Goal: Information Seeking & Learning: Find specific fact

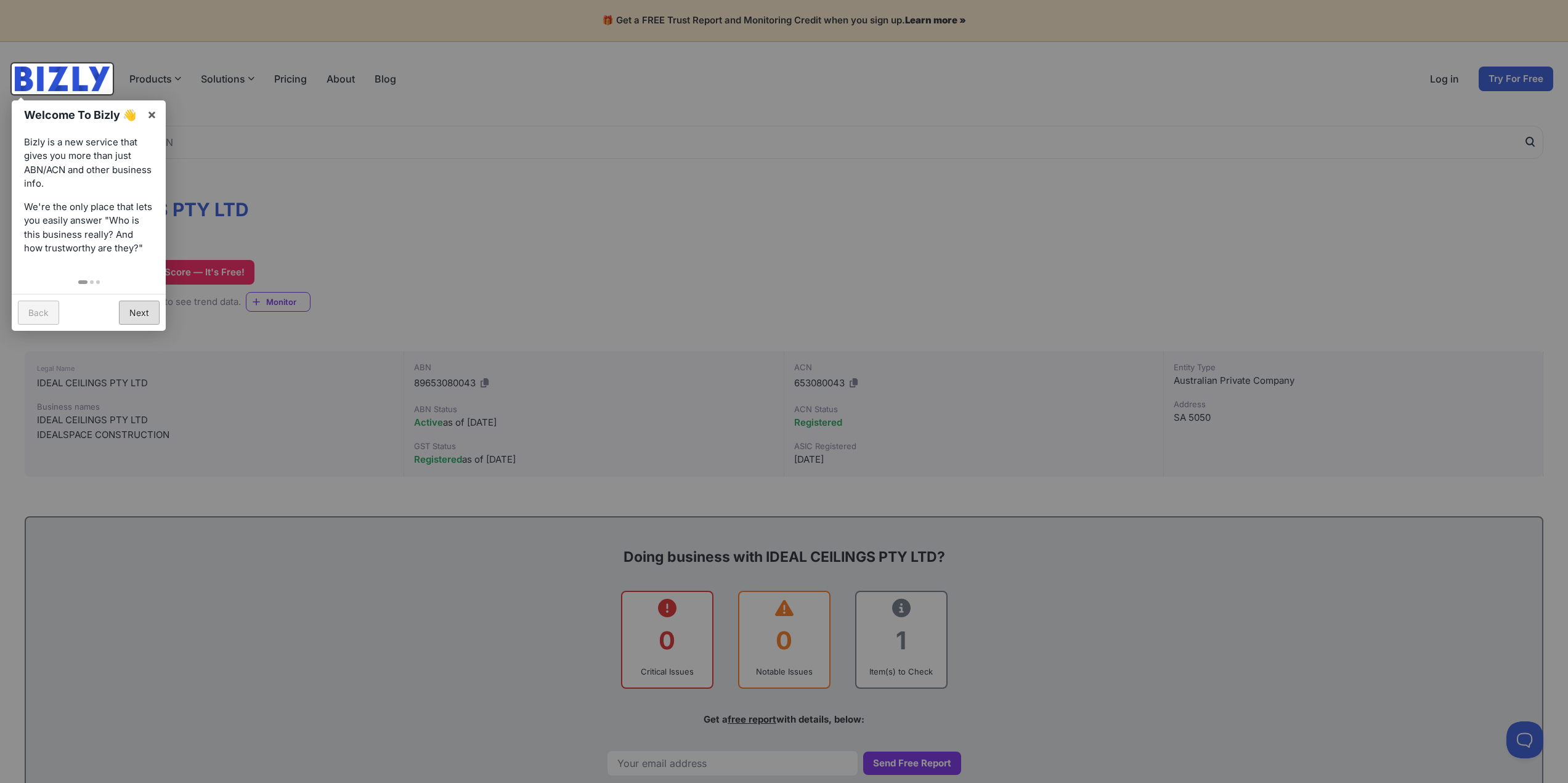
click at [138, 316] on link "Next" at bounding box center [139, 312] width 40 height 24
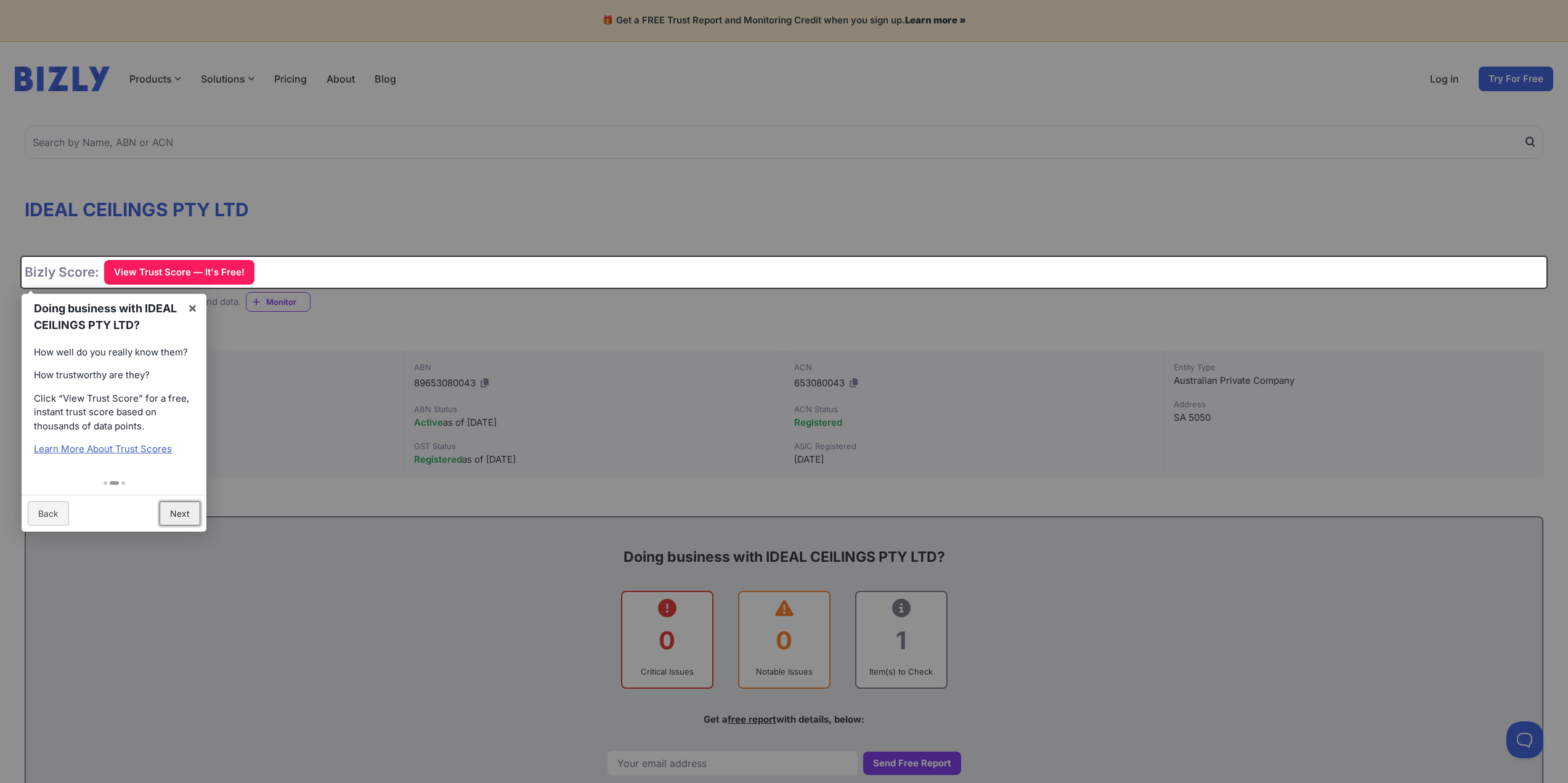
click at [180, 513] on link "Next" at bounding box center [180, 513] width 40 height 24
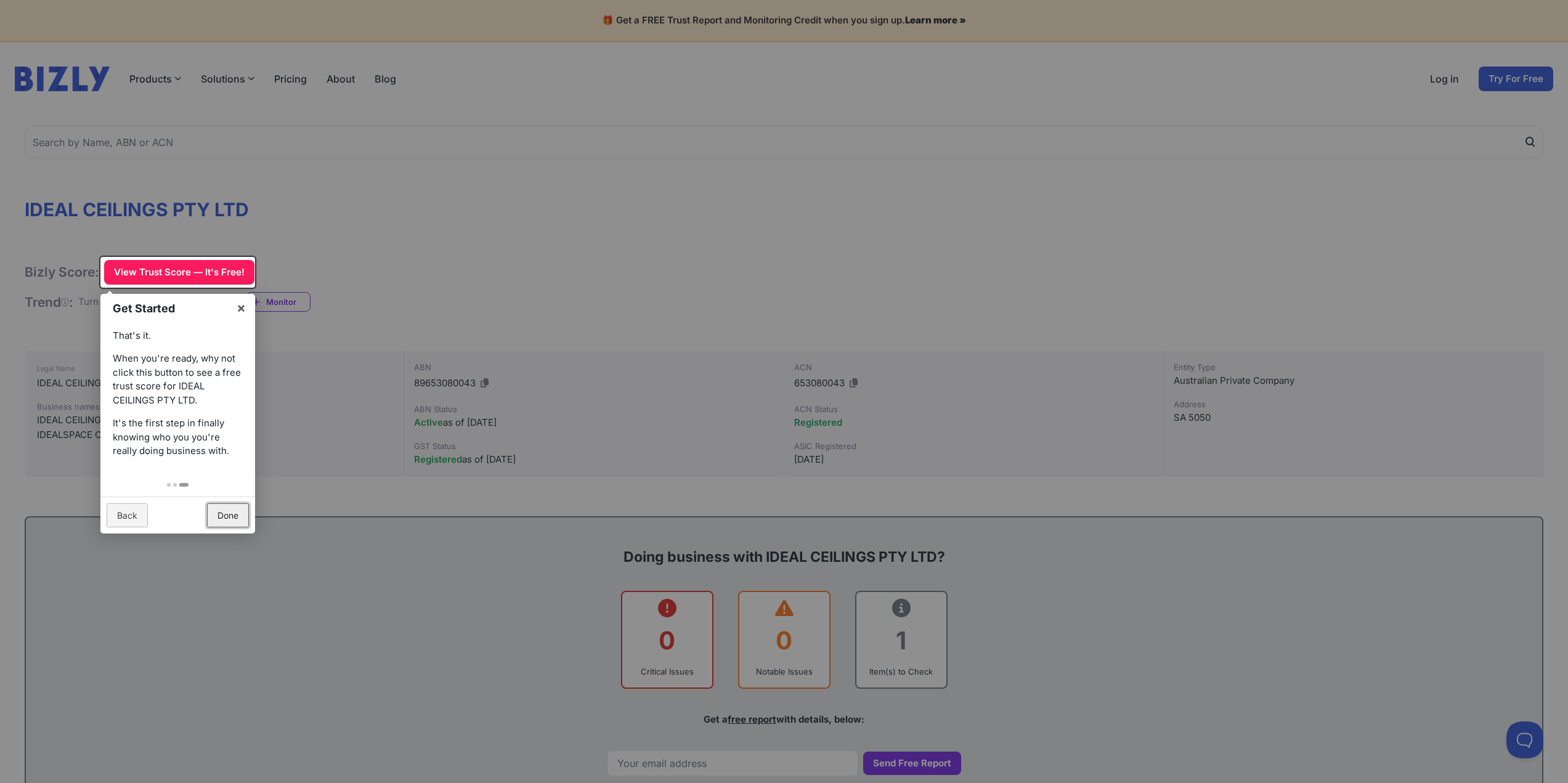
click at [226, 521] on link "Done" at bounding box center [228, 516] width 42 height 24
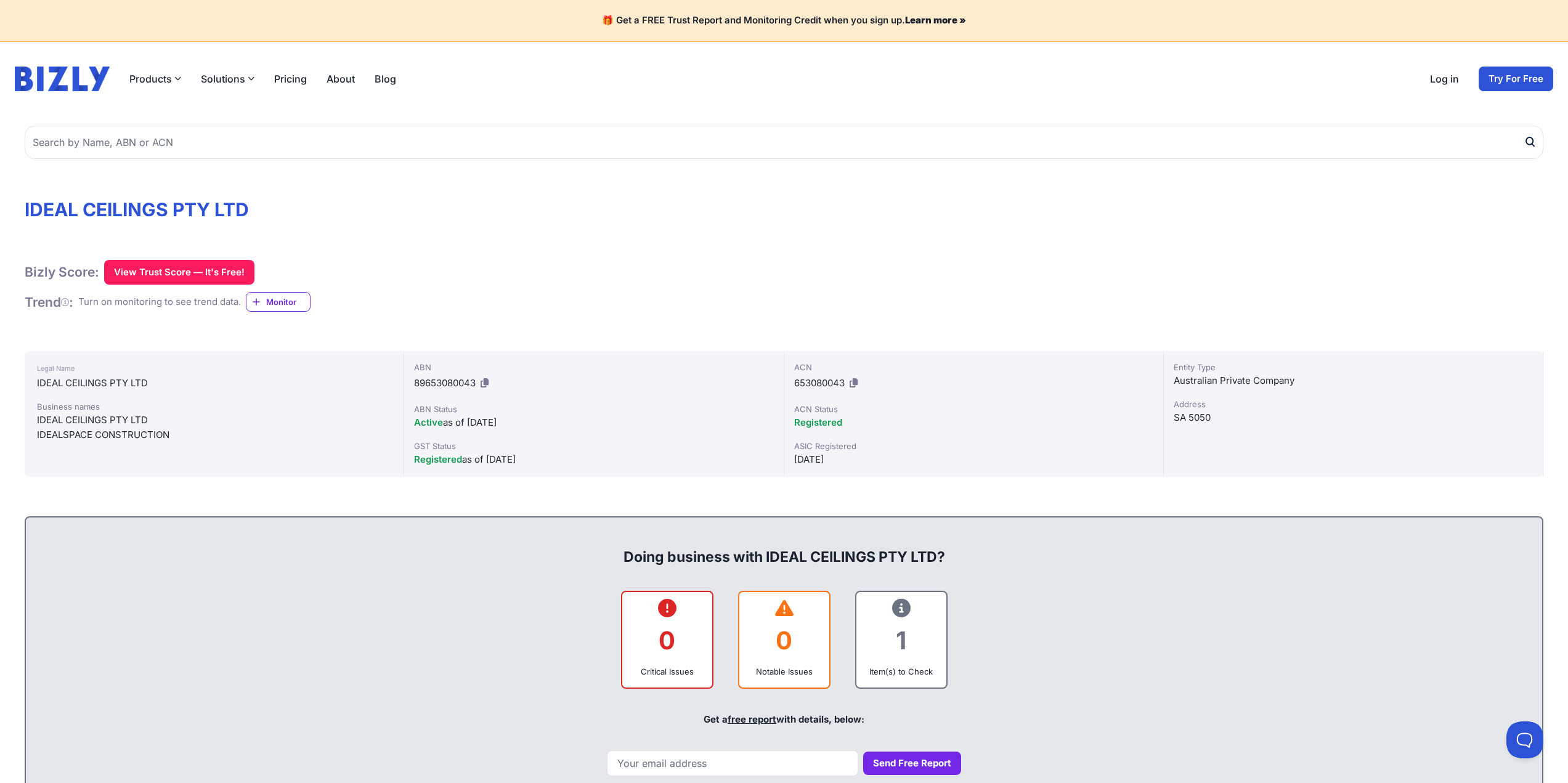
click at [130, 429] on div "IDEALSPACE CONSTRUCTION" at bounding box center [214, 435] width 354 height 15
drag, startPoint x: 150, startPoint y: 423, endPoint x: 36, endPoint y: 416, distance: 114.2
click at [36, 416] on div "Legal Name IDEAL CEILINGS PTY LTD Business names IDEAL CEILINGS PTY LTD IDEALSP…" at bounding box center [214, 414] width 380 height 126
copy div "IDEAL CEILINGS PTY LTD"
click at [487, 384] on icon at bounding box center [484, 383] width 8 height 9
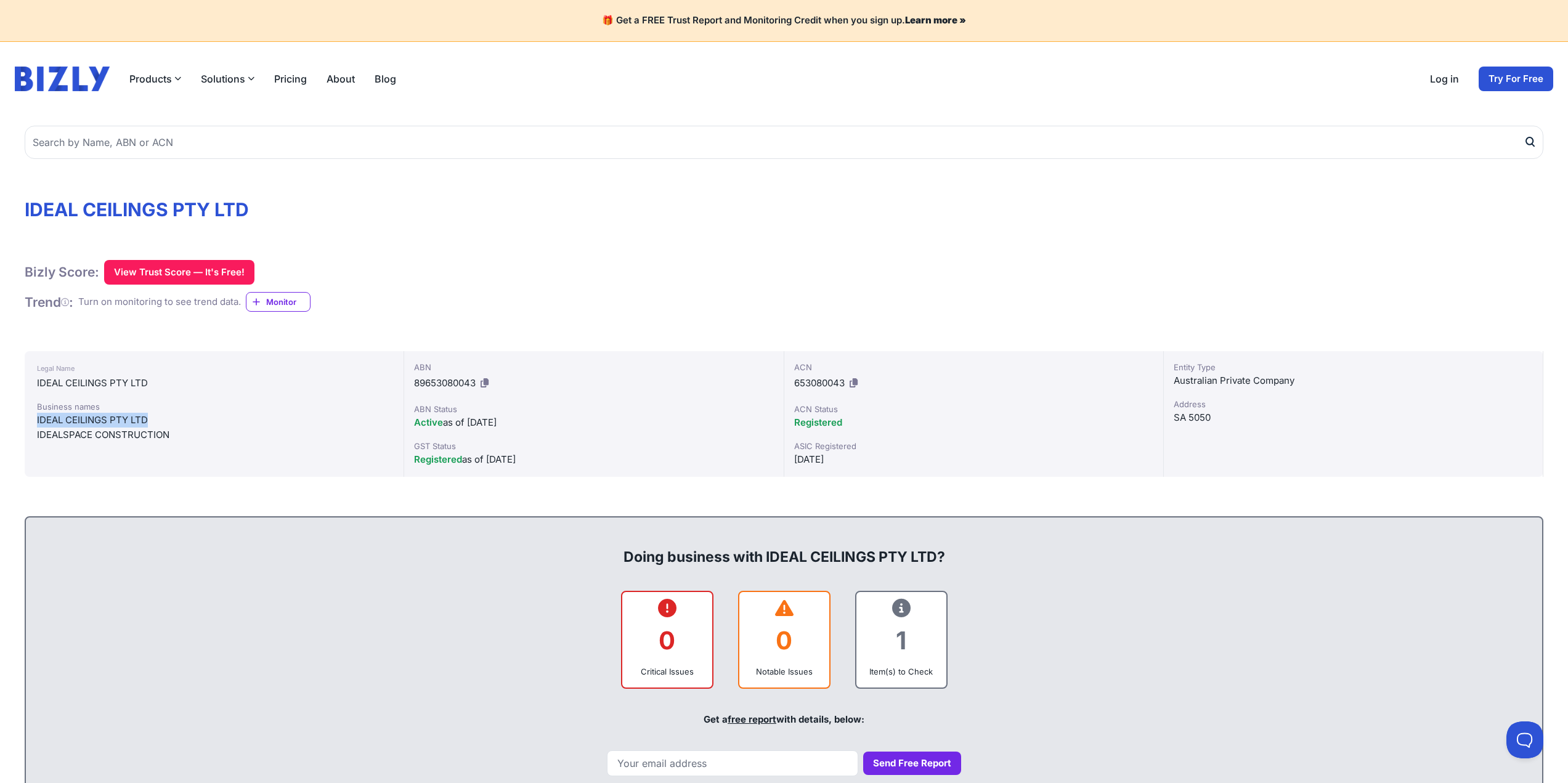
copy div "IDEAL CEILINGS PTY LTD"
